Goal: Task Accomplishment & Management: Use online tool/utility

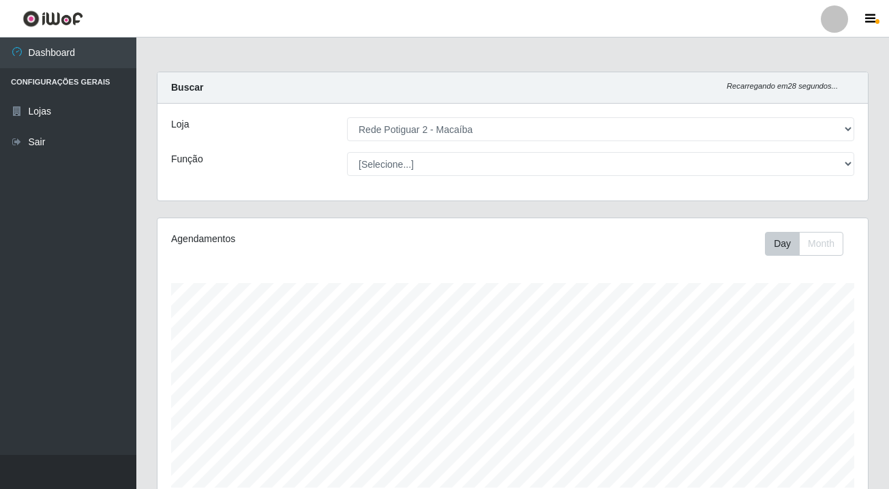
select select "101"
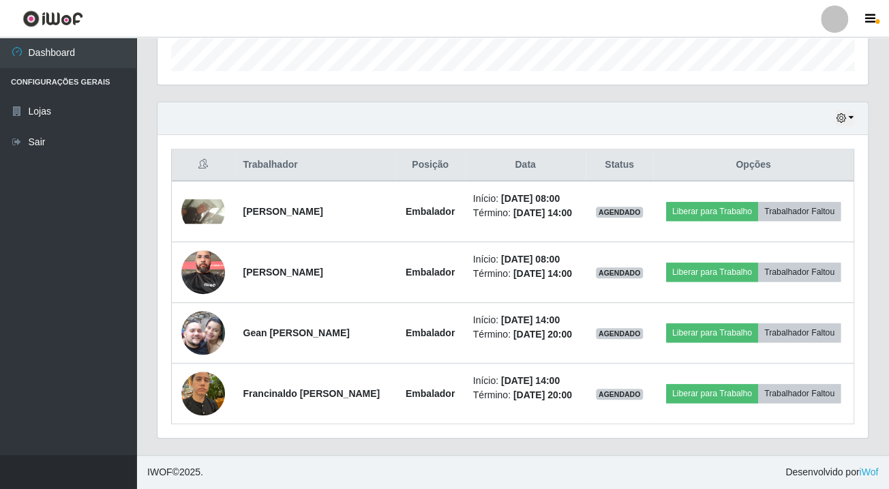
scroll to position [283, 709]
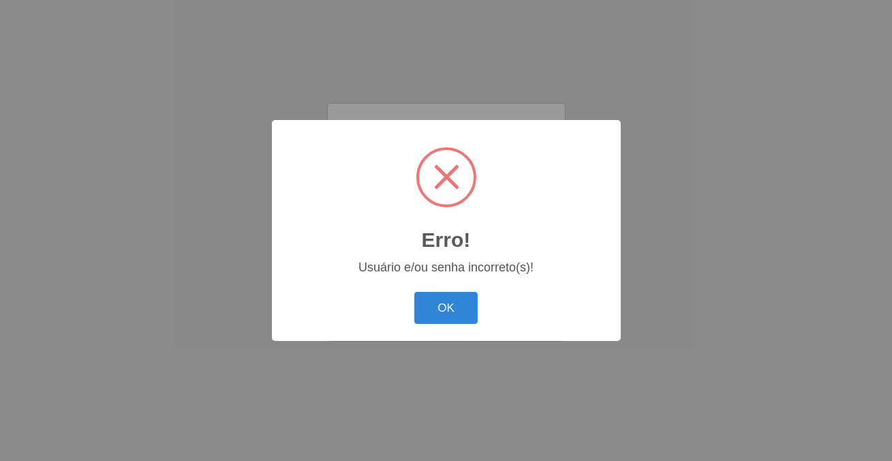
drag, startPoint x: 426, startPoint y: 313, endPoint x: 436, endPoint y: 296, distance: 19.9
click at [429, 313] on button "OK" at bounding box center [445, 308] width 63 height 32
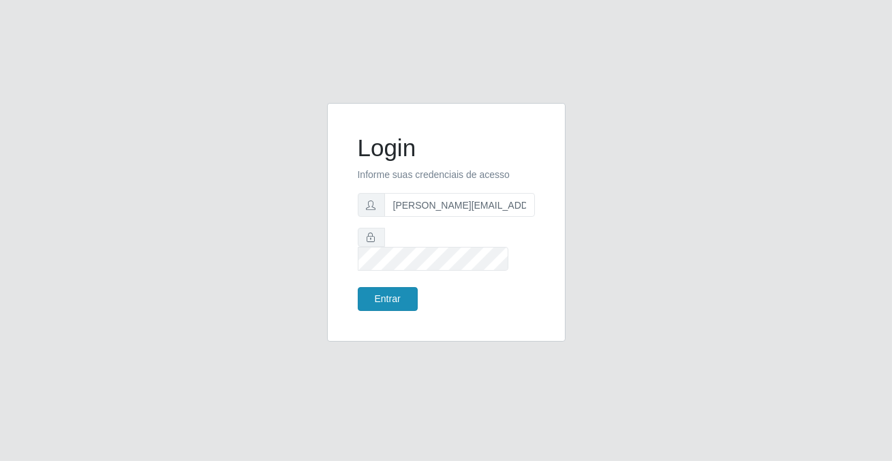
drag, startPoint x: 431, startPoint y: 273, endPoint x: 401, endPoint y: 286, distance: 33.6
click at [429, 273] on form "Login Informe suas credenciais de acesso jacklaine@iwof.com Entrar" at bounding box center [446, 222] width 177 height 177
click at [386, 292] on button "Entrar" at bounding box center [388, 299] width 60 height 24
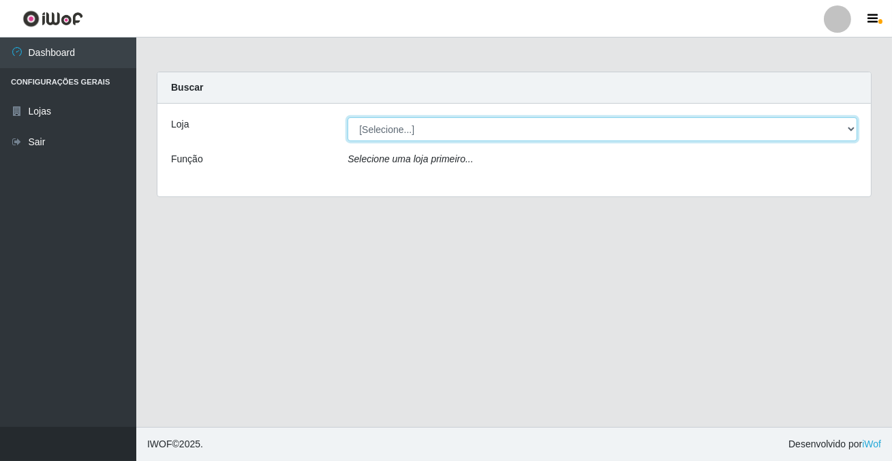
click at [399, 121] on select "[Selecione...] Rede Potiguar 2 - Macaíba" at bounding box center [603, 129] width 510 height 24
select select "101"
click at [348, 117] on select "[Selecione...] Rede Potiguar 2 - Macaíba" at bounding box center [603, 129] width 510 height 24
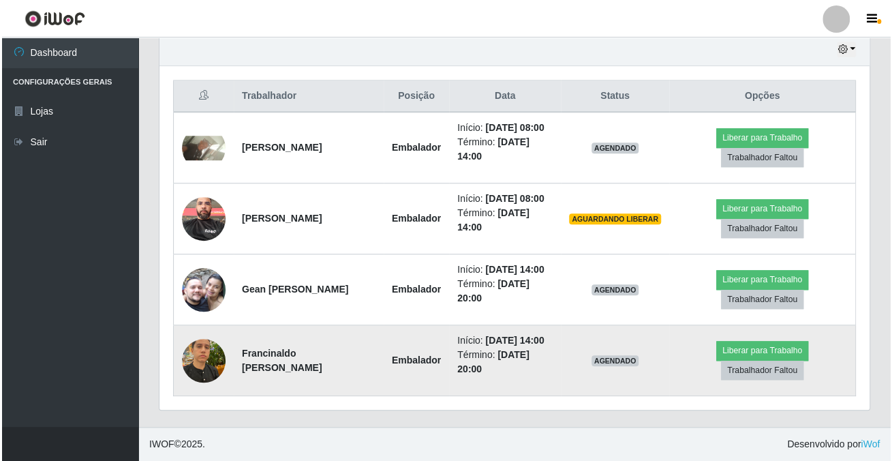
scroll to position [478, 0]
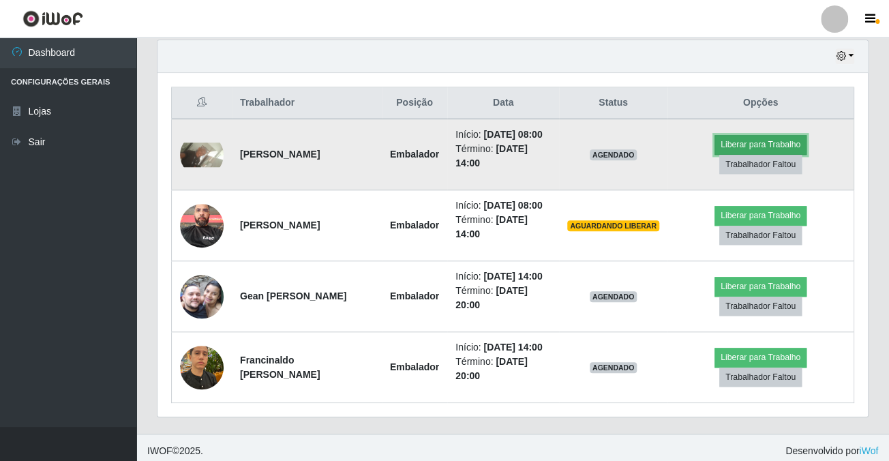
click at [791, 147] on button "Liberar para Trabalho" at bounding box center [760, 144] width 92 height 19
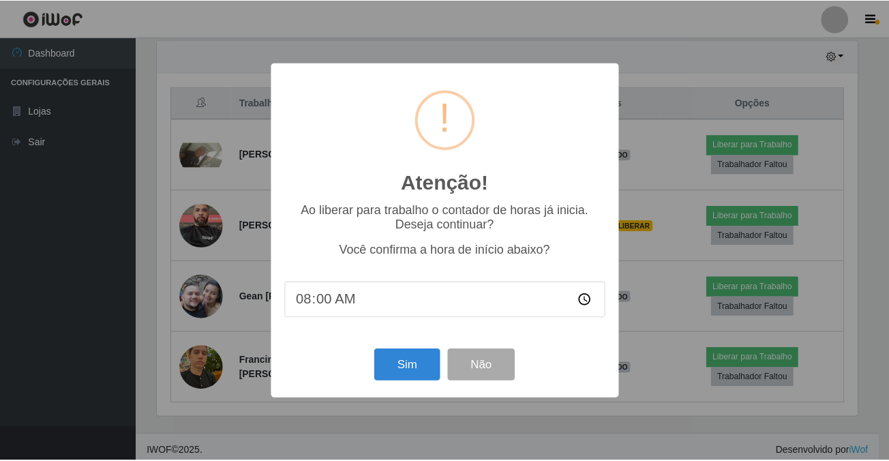
scroll to position [283, 703]
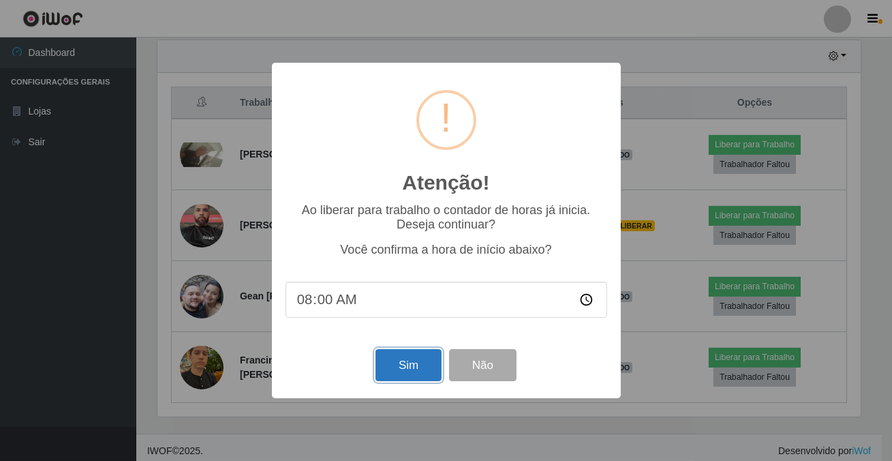
click at [420, 369] on button "Sim" at bounding box center [409, 365] width 66 height 32
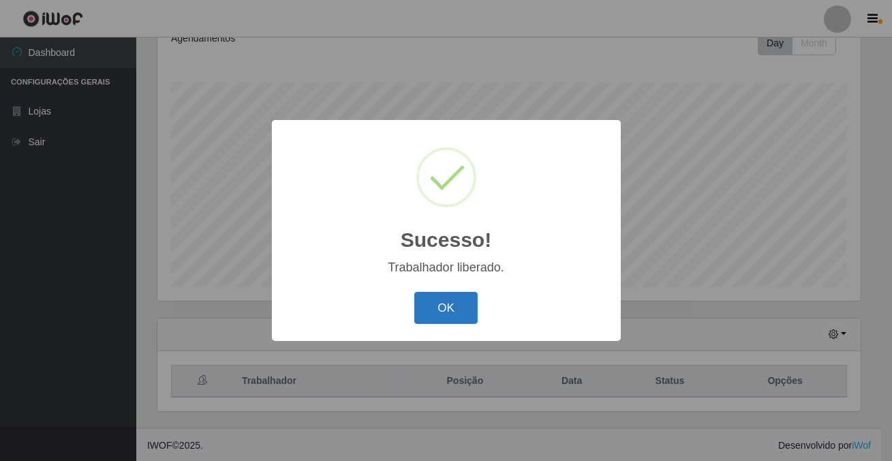
click at [457, 299] on button "OK" at bounding box center [445, 308] width 63 height 32
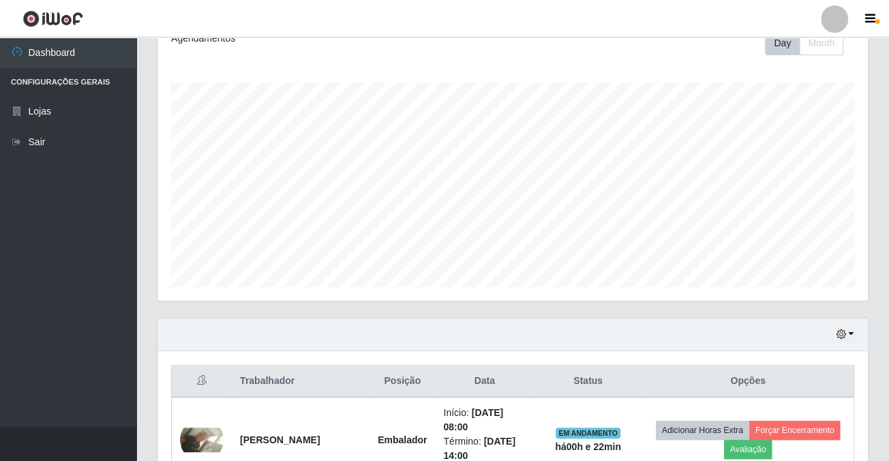
scroll to position [448, 0]
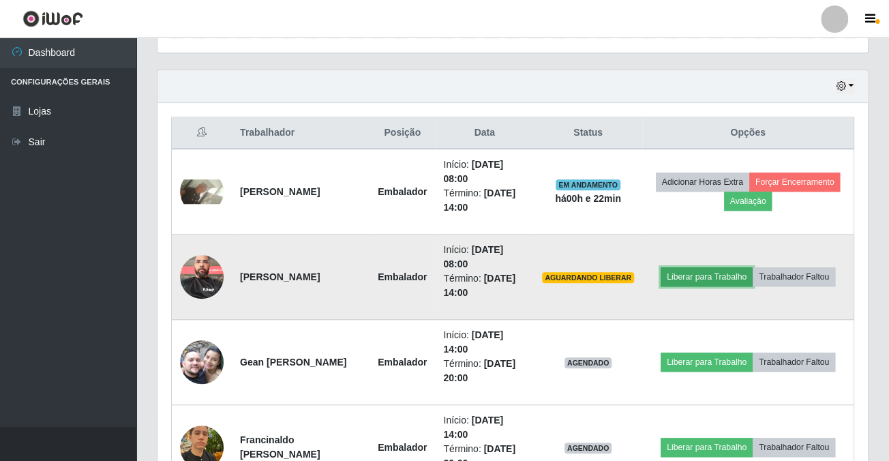
click at [681, 271] on button "Liberar para Trabalho" at bounding box center [706, 276] width 92 height 19
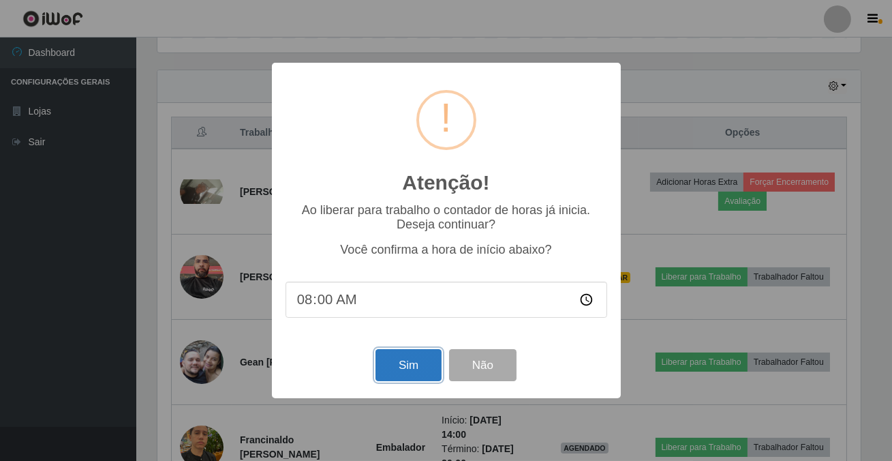
click at [395, 376] on button "Sim" at bounding box center [409, 365] width 66 height 32
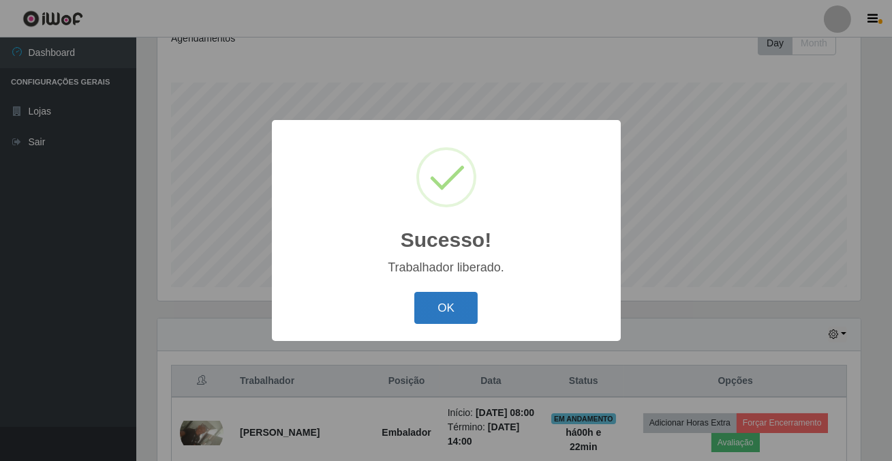
click at [429, 294] on button "OK" at bounding box center [445, 308] width 63 height 32
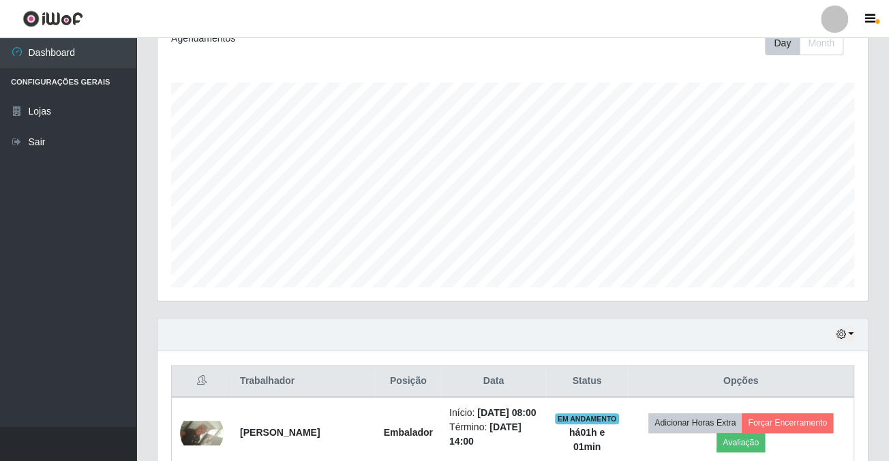
scroll to position [14, 0]
